Goal: Transaction & Acquisition: Purchase product/service

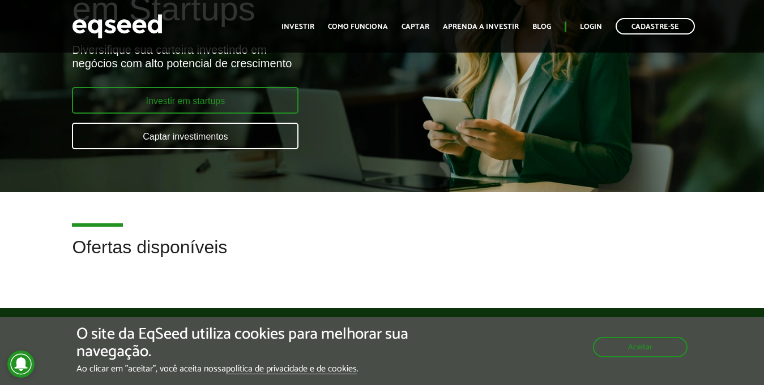
scroll to position [95, 0]
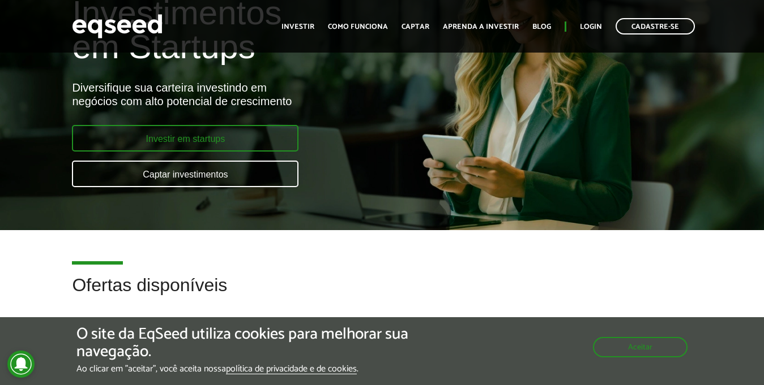
click at [181, 143] on link "Investir em startups" at bounding box center [185, 138] width 226 height 27
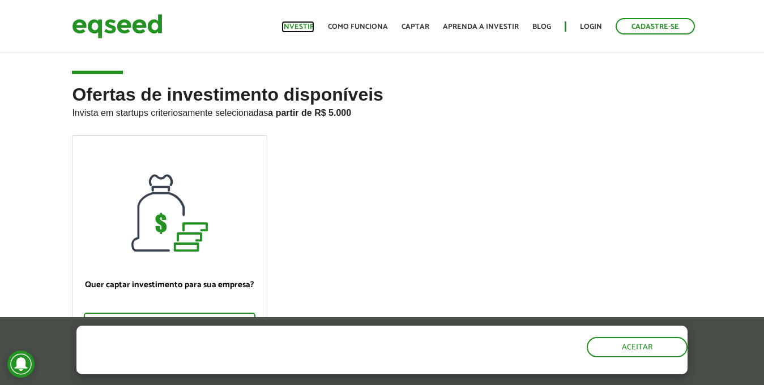
click at [306, 25] on link "Investir" at bounding box center [297, 26] width 33 height 7
click at [326, 117] on strong "a partir de R$ 5.000" at bounding box center [309, 113] width 83 height 10
click at [169, 102] on h2 "Ofertas de investimento disponíveis Invista em startups criteriosamente selecio…" at bounding box center [381, 110] width 619 height 50
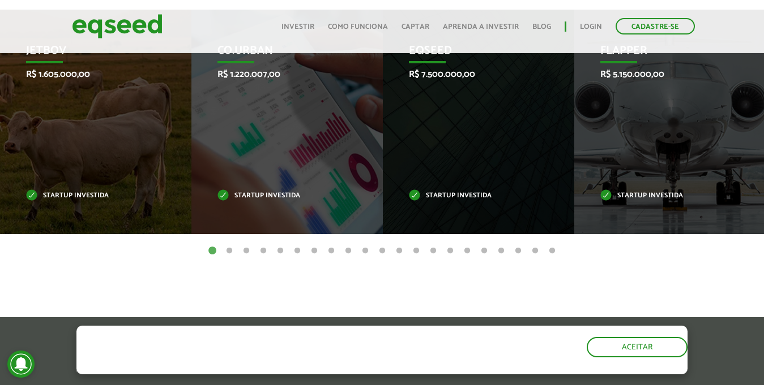
scroll to position [566, 0]
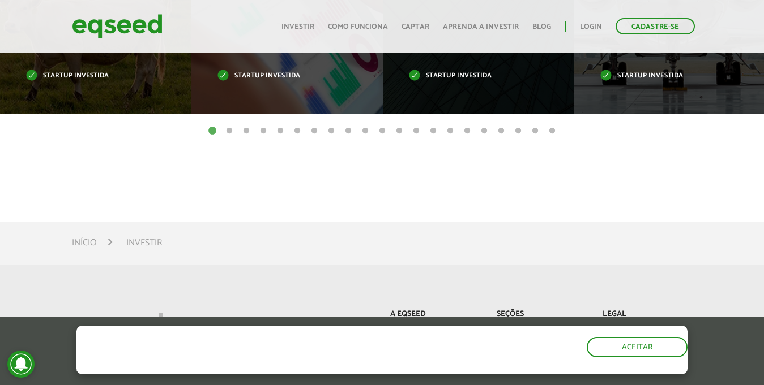
click at [229, 131] on button "2" at bounding box center [229, 131] width 11 height 11
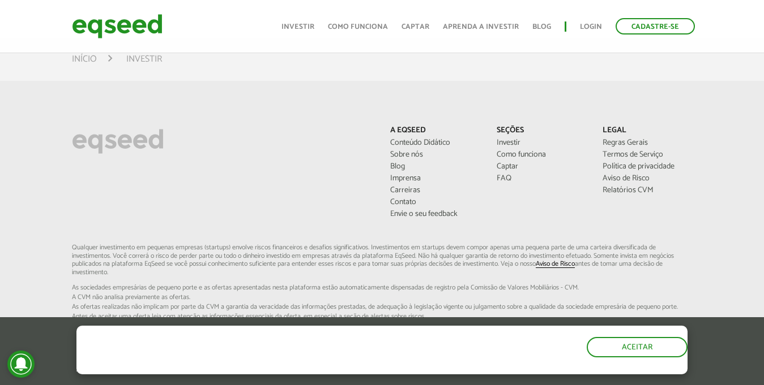
scroll to position [755, 0]
